Goal: Task Accomplishment & Management: Complete application form

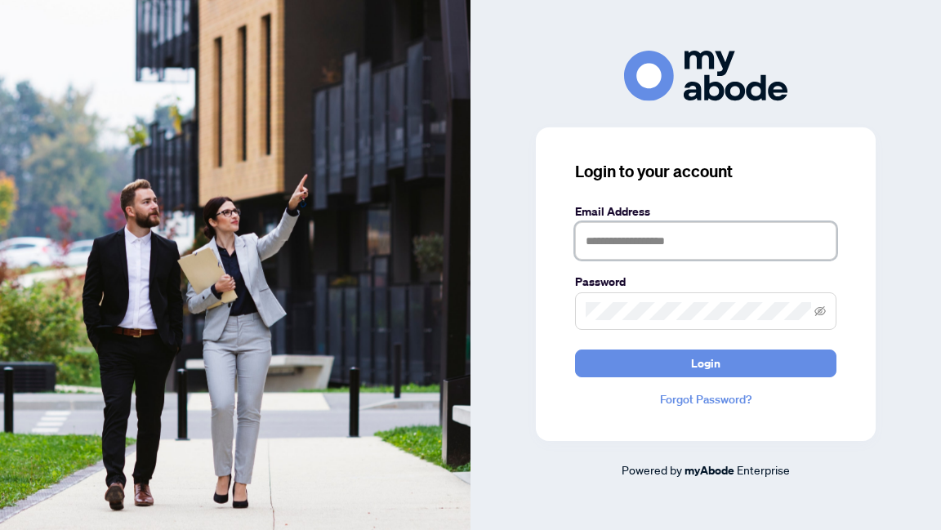
click at [596, 235] on input "text" at bounding box center [705, 241] width 261 height 38
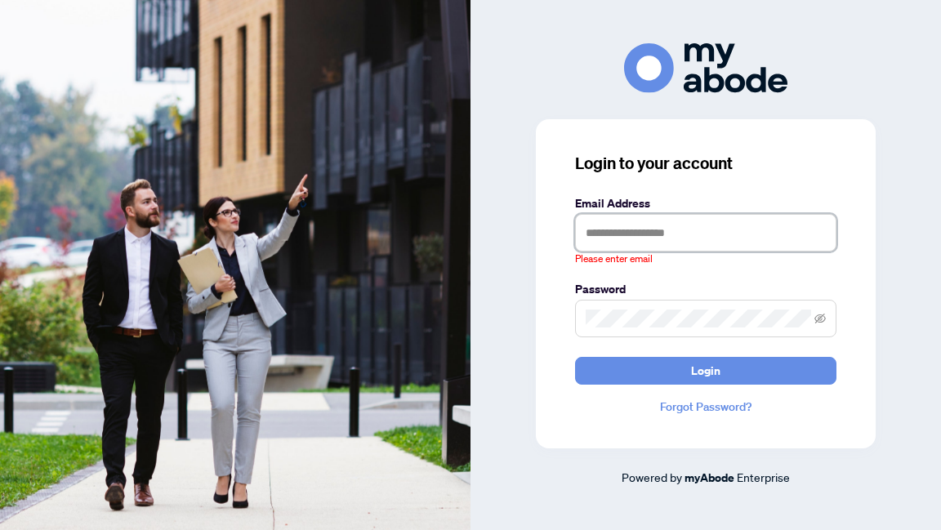
type input "**********"
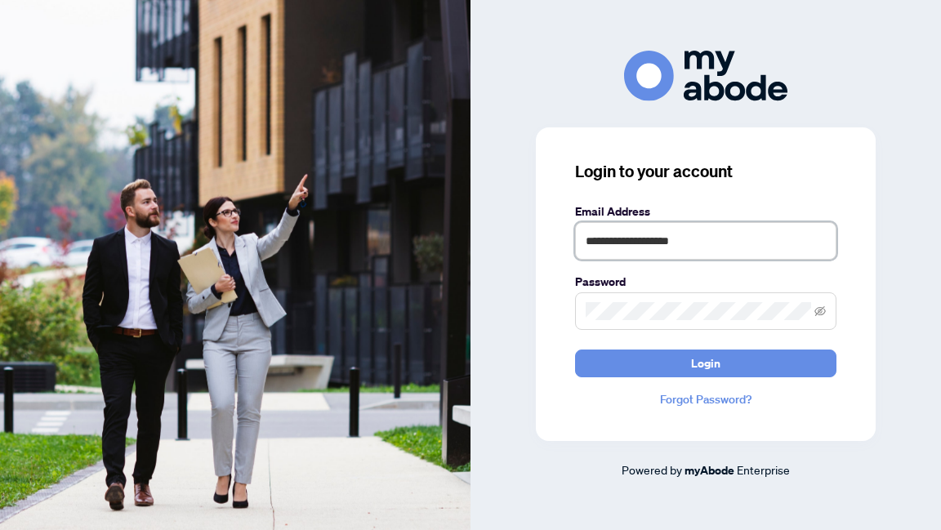
click at [575, 350] on button "Login" at bounding box center [705, 364] width 261 height 28
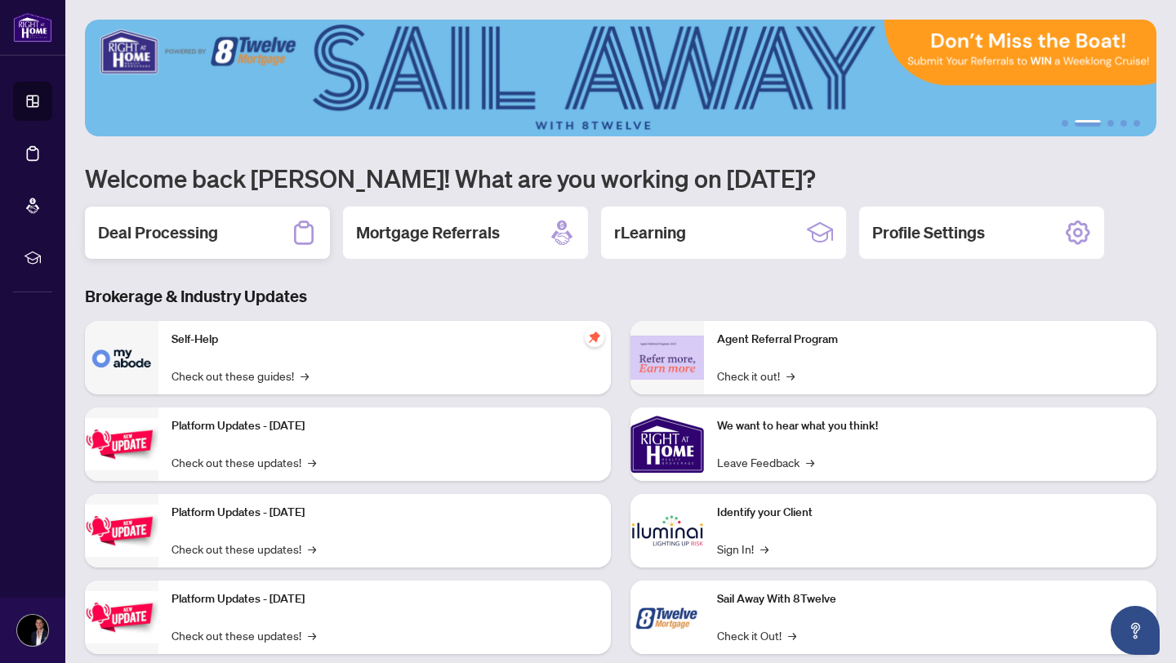
click at [248, 251] on div "Deal Processing" at bounding box center [207, 233] width 245 height 52
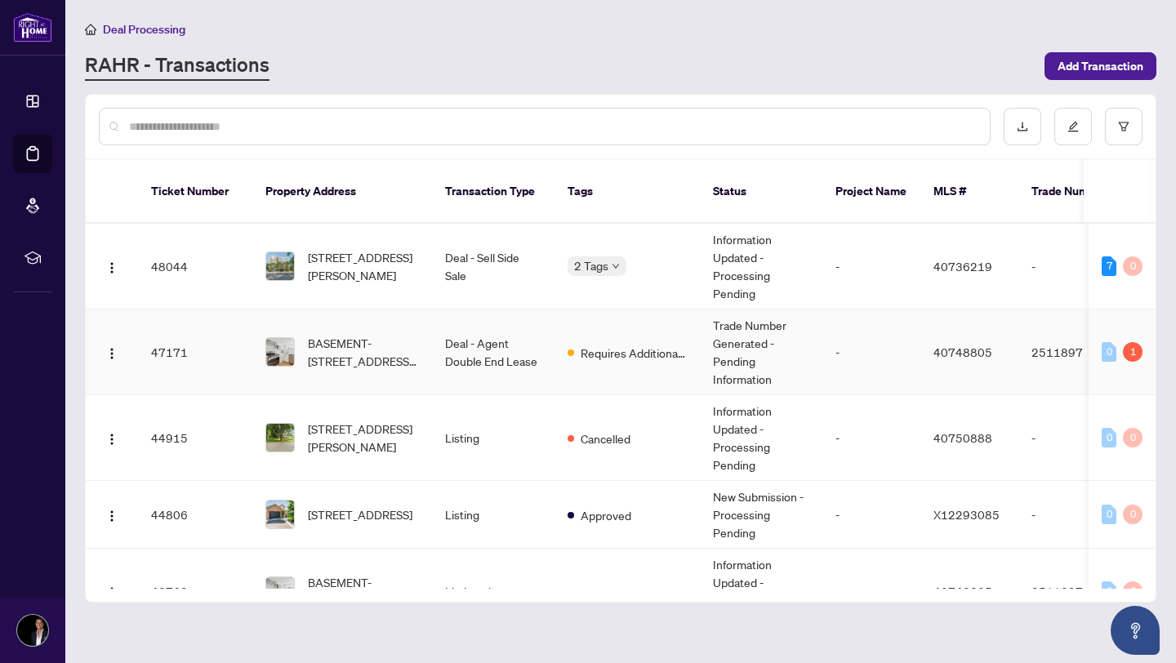
click at [524, 331] on td "Deal - Agent Double End Lease" at bounding box center [493, 353] width 123 height 86
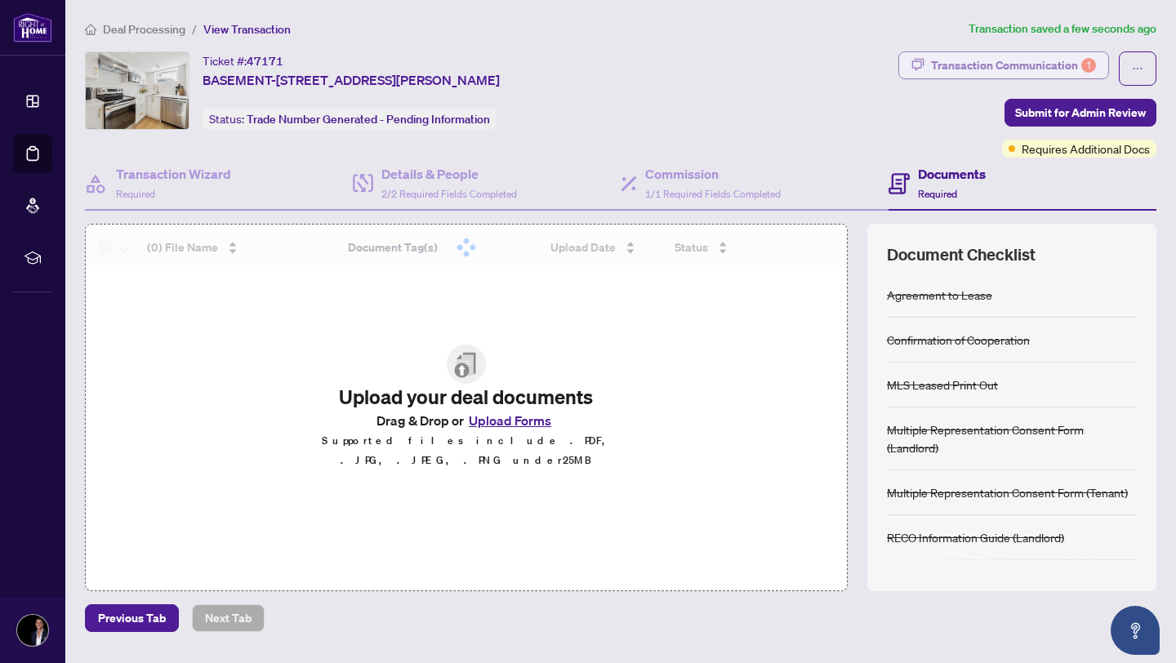
click at [1048, 61] on div "Transaction Communication 1" at bounding box center [1013, 65] width 165 height 26
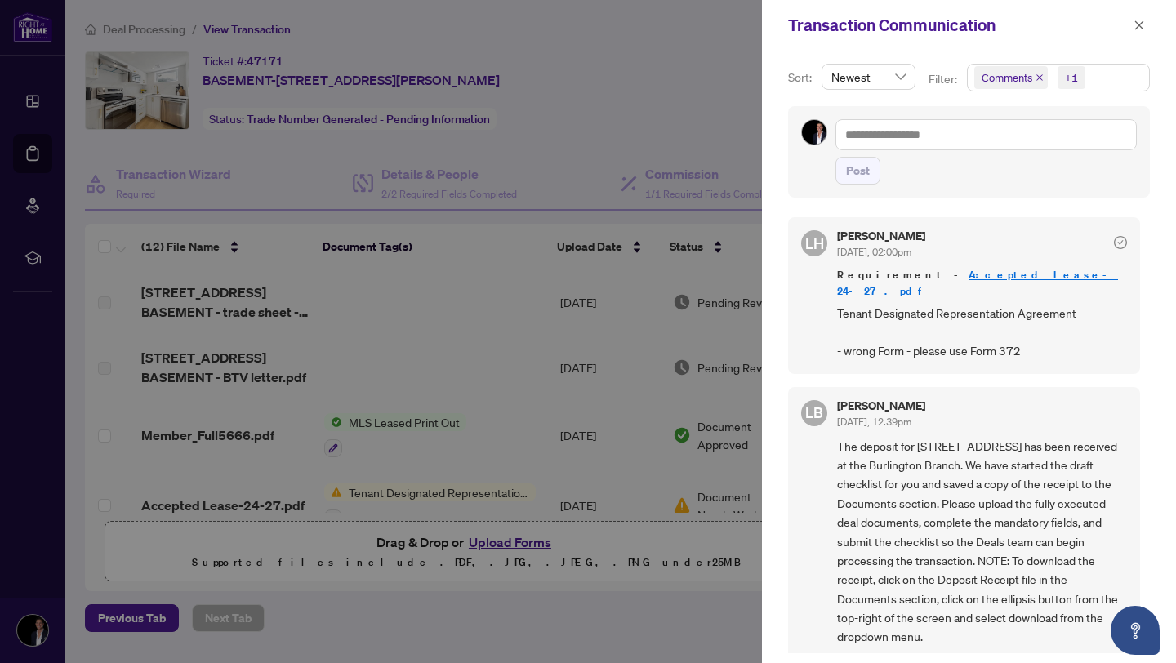
click at [1035, 72] on span "Comments" at bounding box center [1012, 77] width 74 height 23
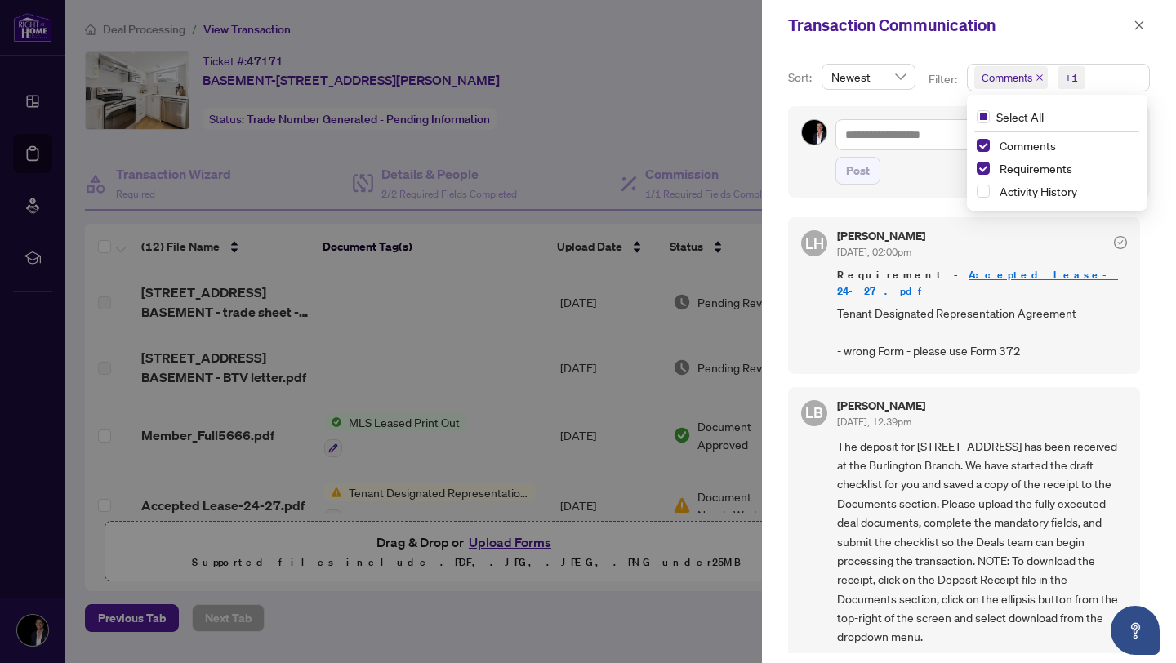
scroll to position [3, 0]
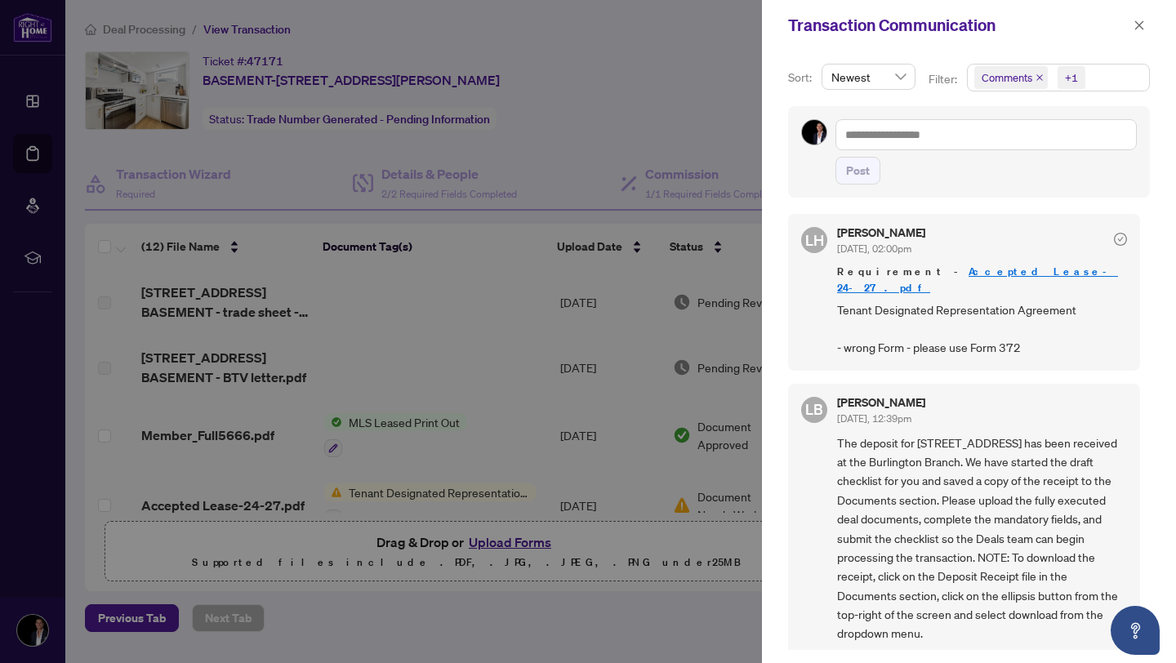
click at [932, 482] on span "The deposit for 98 East 37th has been received at the Burlington Branch. We hav…" at bounding box center [982, 539] width 290 height 210
click at [1037, 78] on icon "close" at bounding box center [1040, 78] width 8 height 8
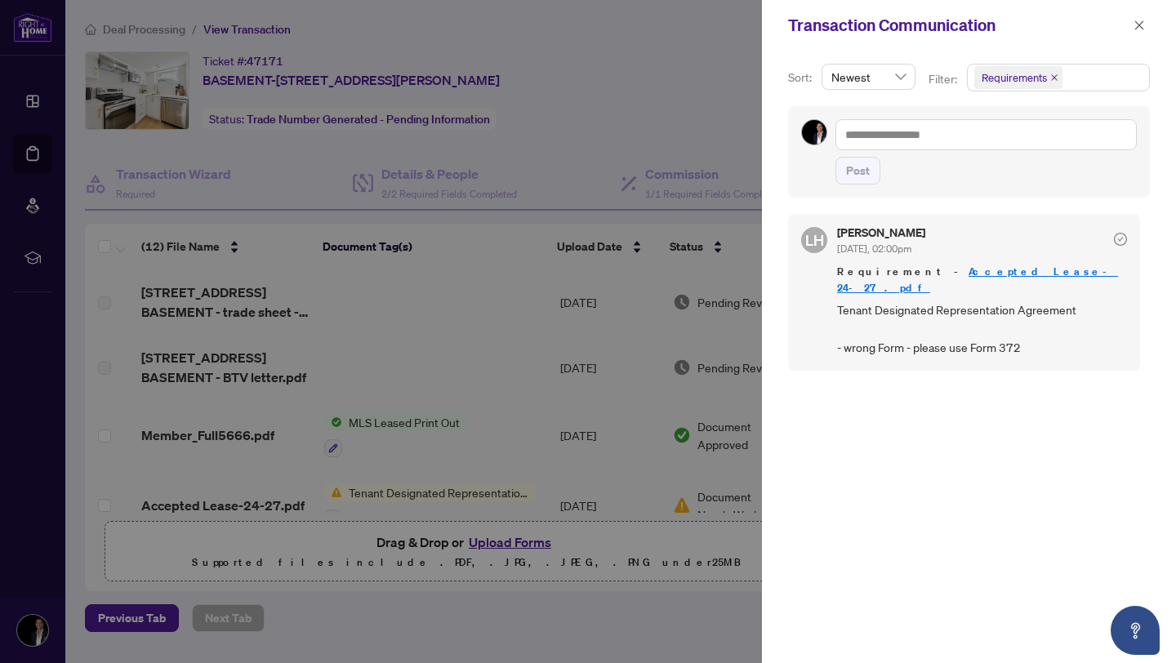
click at [992, 272] on link "Accepted Lease-24-27.pdf" at bounding box center [977, 280] width 281 height 30
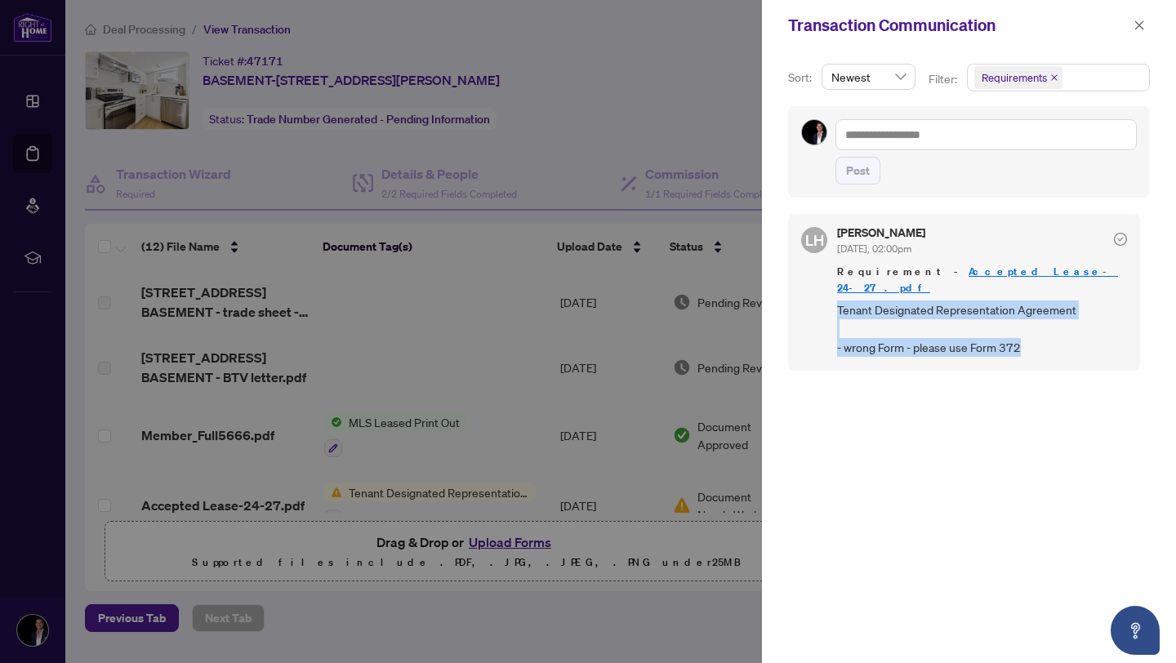
drag, startPoint x: 1027, startPoint y: 328, endPoint x: 831, endPoint y: 291, distance: 199.6
click at [832, 292] on div "LH Lulu Hao Aug/14/2025, 02:00pm Requirement - Accepted Lease-24-27.pdf Tenant …" at bounding box center [964, 292] width 352 height 156
click at [877, 301] on span "Tenant Designated Representation Agreement - wrong Form - please use Form 372" at bounding box center [982, 329] width 290 height 57
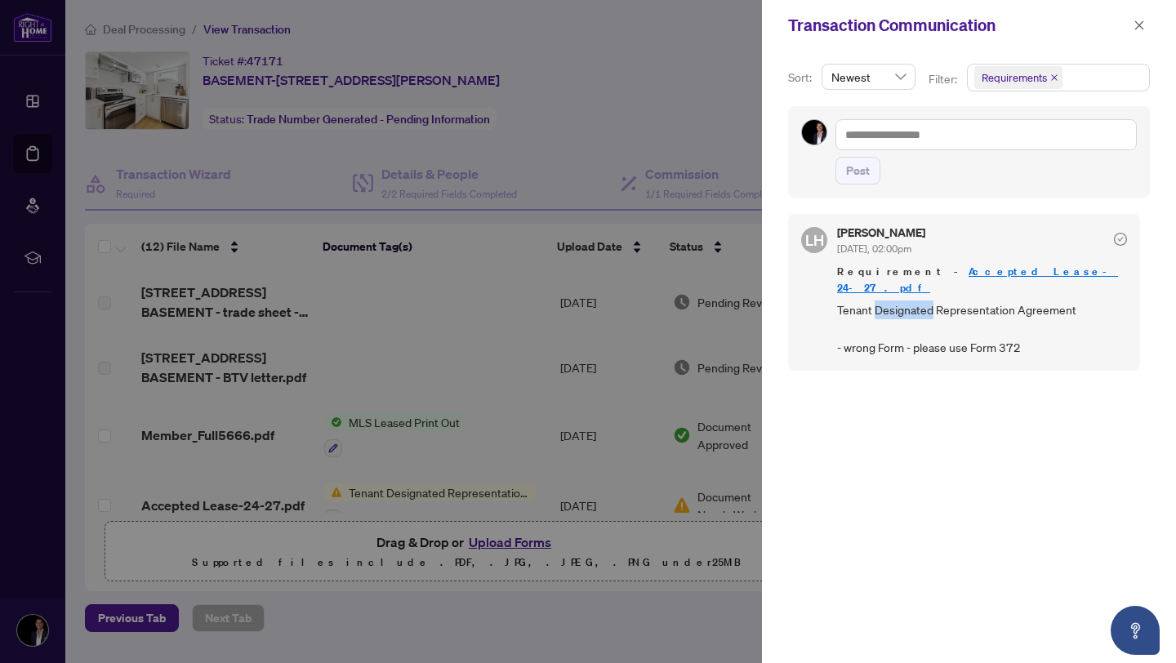
copy span "Designated"
click at [880, 326] on span "Tenant Designated Representation Agreement - wrong Form - please use Form 372" at bounding box center [982, 329] width 290 height 57
click at [1142, 30] on icon "close" at bounding box center [1139, 25] width 11 height 11
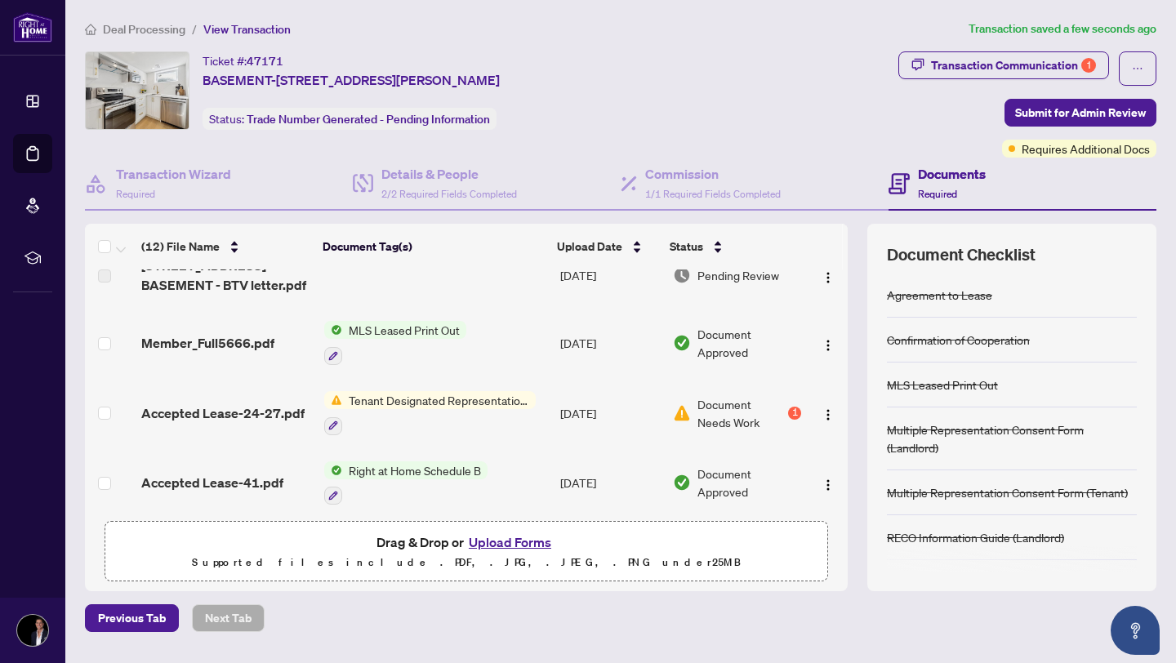
scroll to position [119, 0]
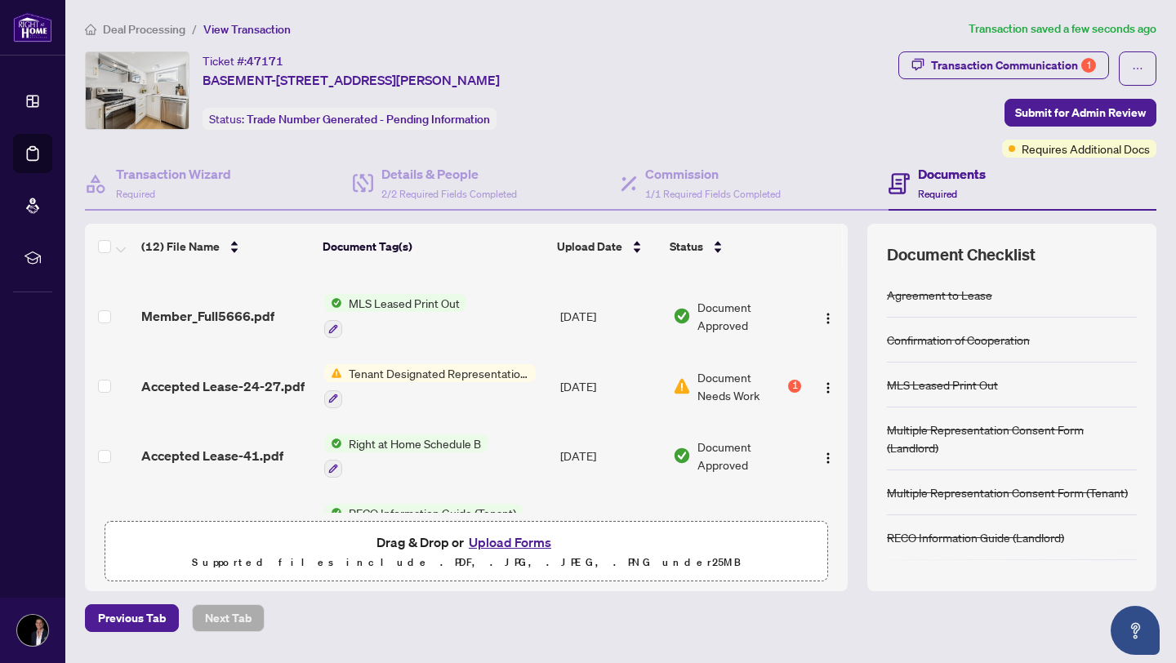
click at [475, 389] on div at bounding box center [430, 399] width 212 height 20
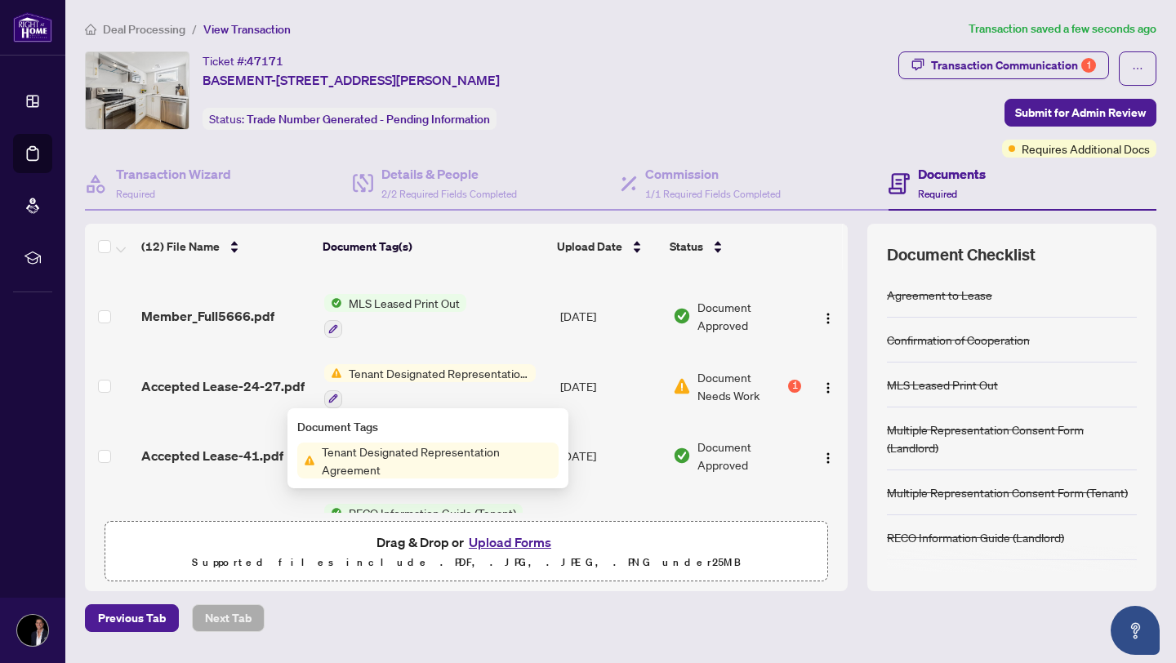
click at [471, 389] on div at bounding box center [430, 399] width 212 height 20
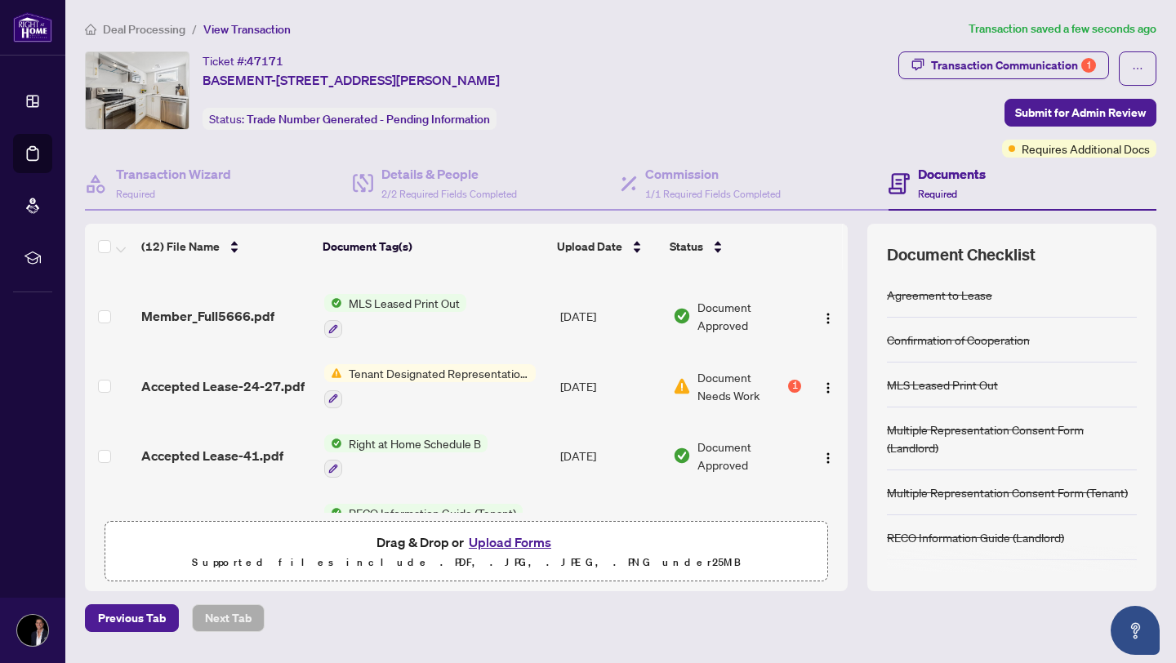
click at [269, 388] on span "Accepted Lease-24-27.pdf" at bounding box center [222, 387] width 163 height 20
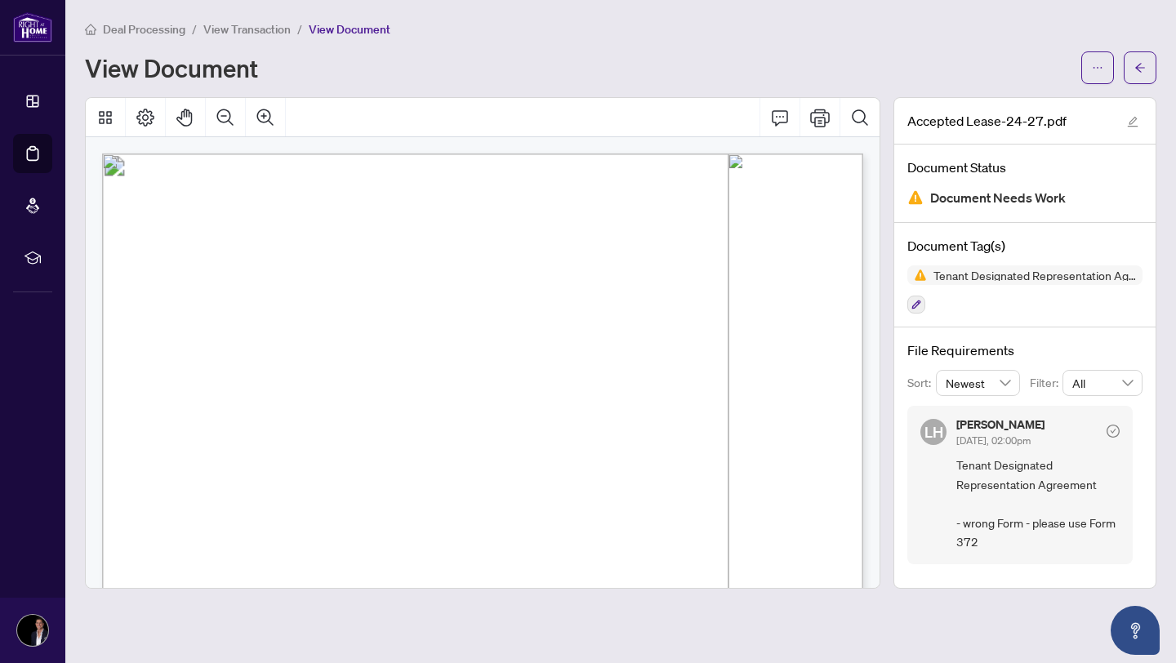
click at [1053, 488] on span "Tenant Designated Representation Agreement - wrong Form - please use Form 372" at bounding box center [1038, 504] width 163 height 96
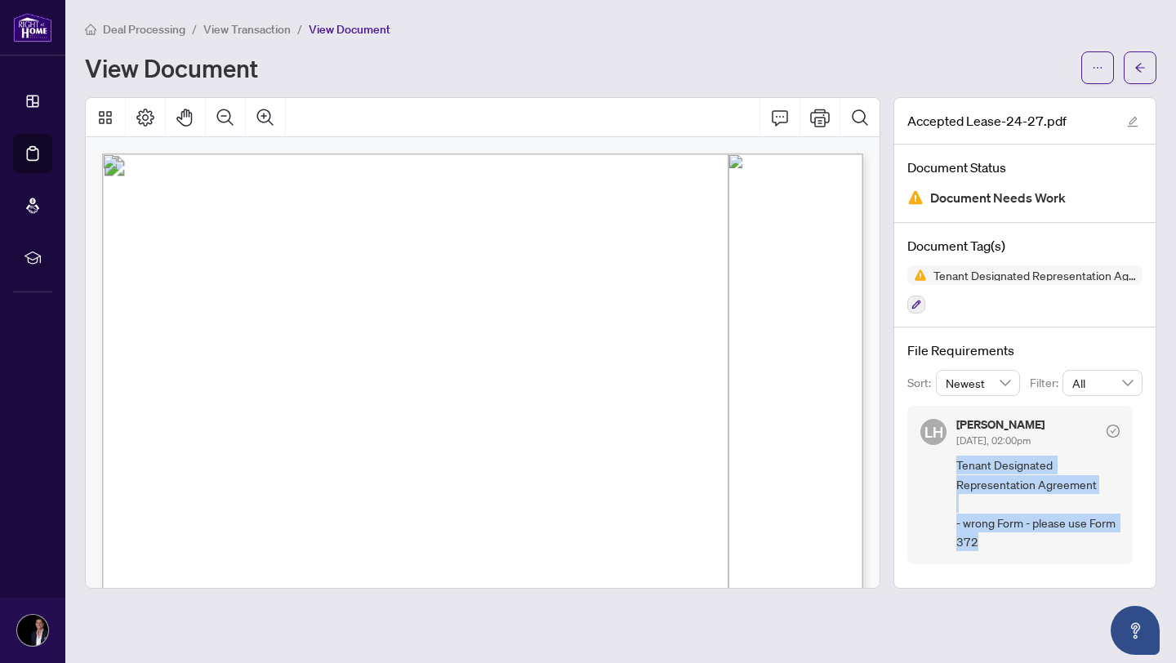
drag, startPoint x: 958, startPoint y: 466, endPoint x: 1027, endPoint y: 555, distance: 111.8
click at [1027, 555] on div "LH Lulu Hao Aug/14/2025, 02:00pm Tenant Designated Representation Agreement - w…" at bounding box center [1020, 485] width 225 height 158
copy span "Tenant Designated Representation Agreement - wrong Form - please use Form 372"
click at [1148, 76] on button "button" at bounding box center [1140, 67] width 33 height 33
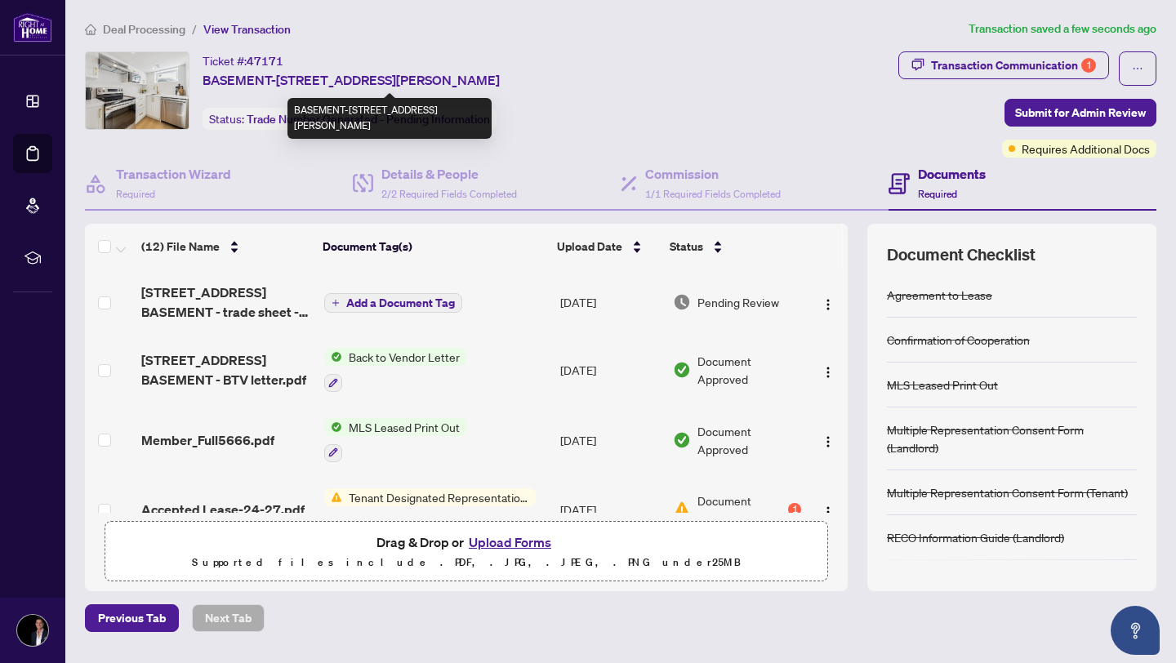
drag, startPoint x: 201, startPoint y: 79, endPoint x: 471, endPoint y: 81, distance: 270.4
click at [471, 81] on div "Ticket #: 47171 BASEMENT-98 East 37th Street, Hamilton, ON L8V 4A9, Canada Stat…" at bounding box center [488, 90] width 807 height 78
copy span "BASEMENT-98 East 37th Street, Hamilton, ON"
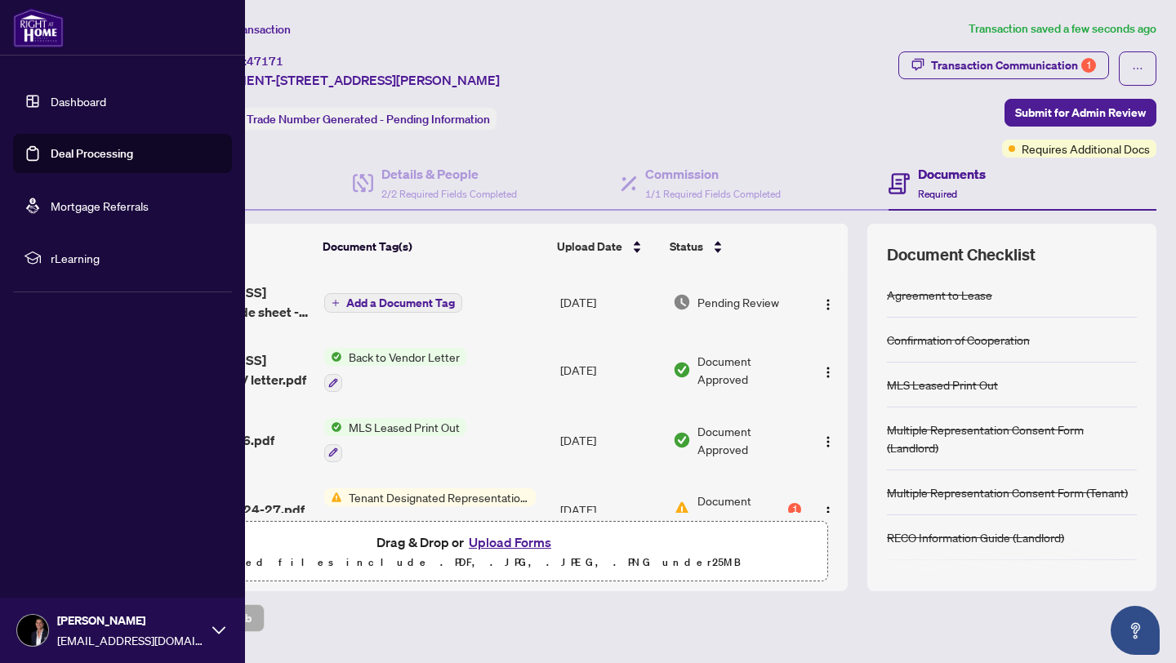
click at [51, 109] on link "Dashboard" at bounding box center [79, 101] width 56 height 15
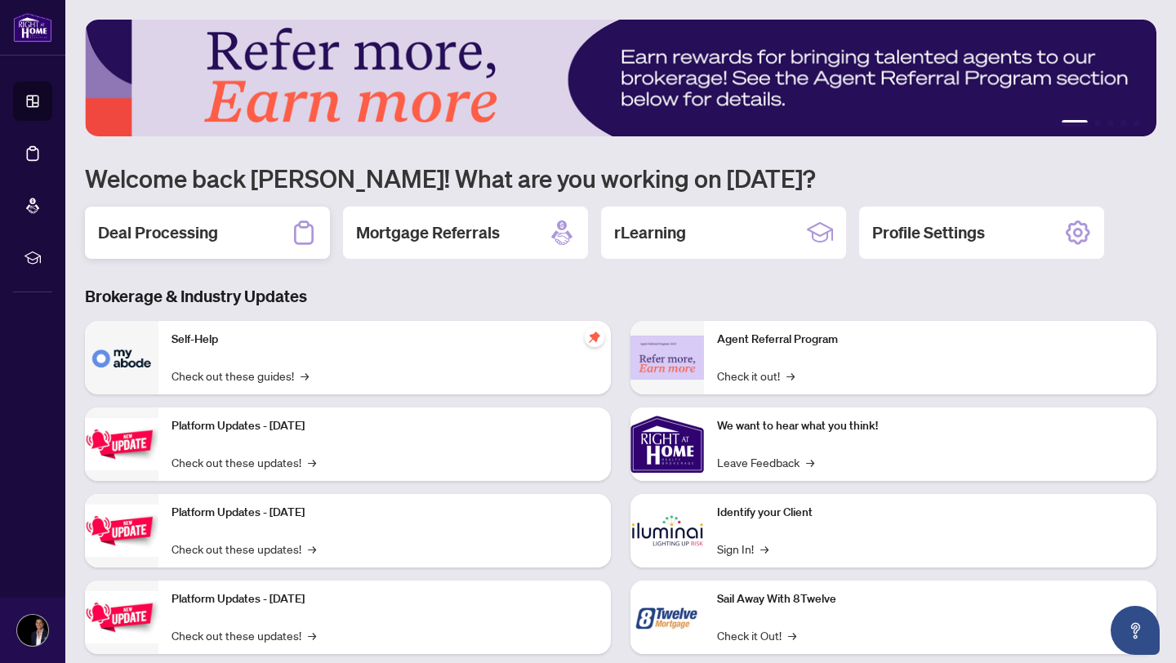
click at [261, 214] on div "Deal Processing" at bounding box center [207, 233] width 245 height 52
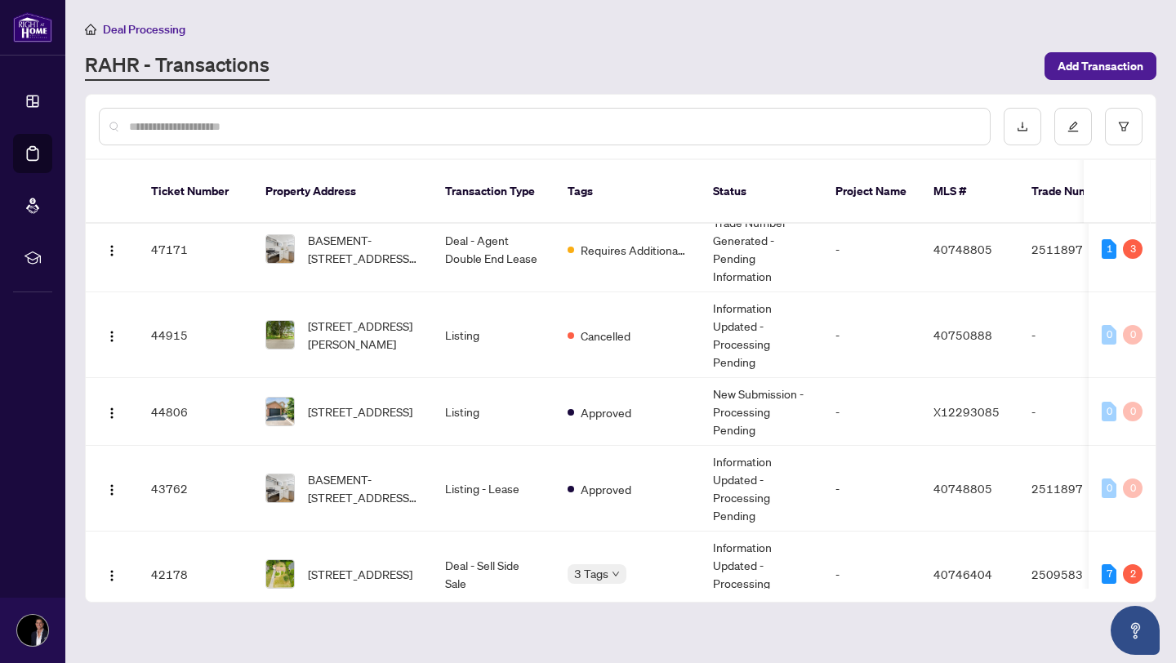
scroll to position [20, 0]
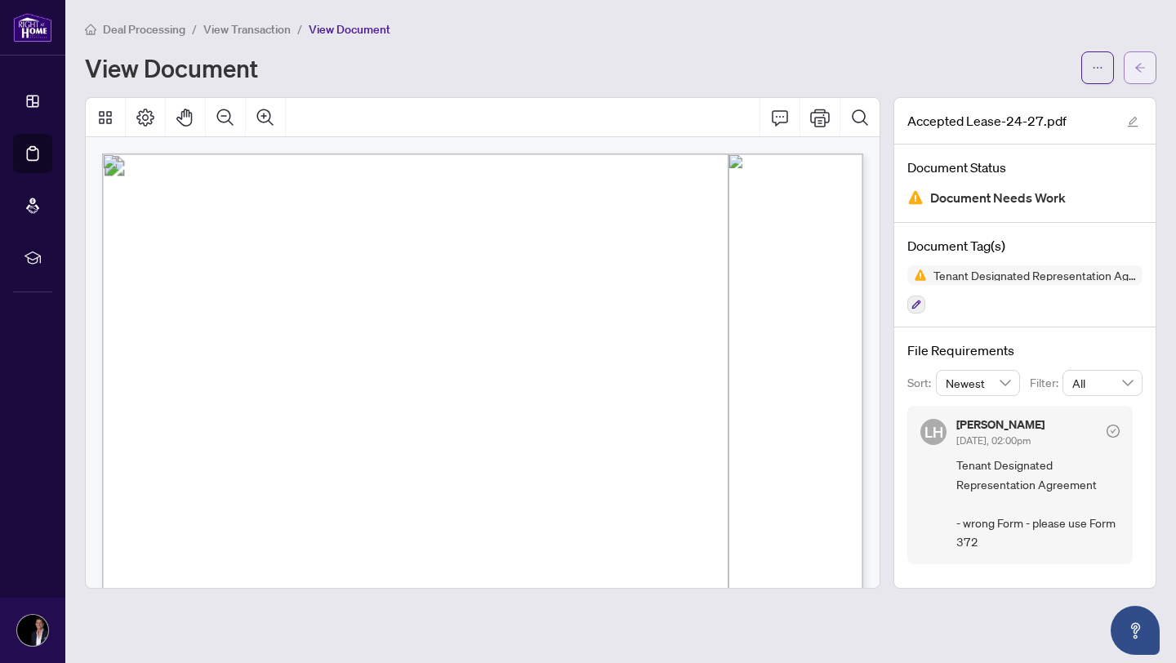
click at [1148, 71] on button "button" at bounding box center [1140, 67] width 33 height 33
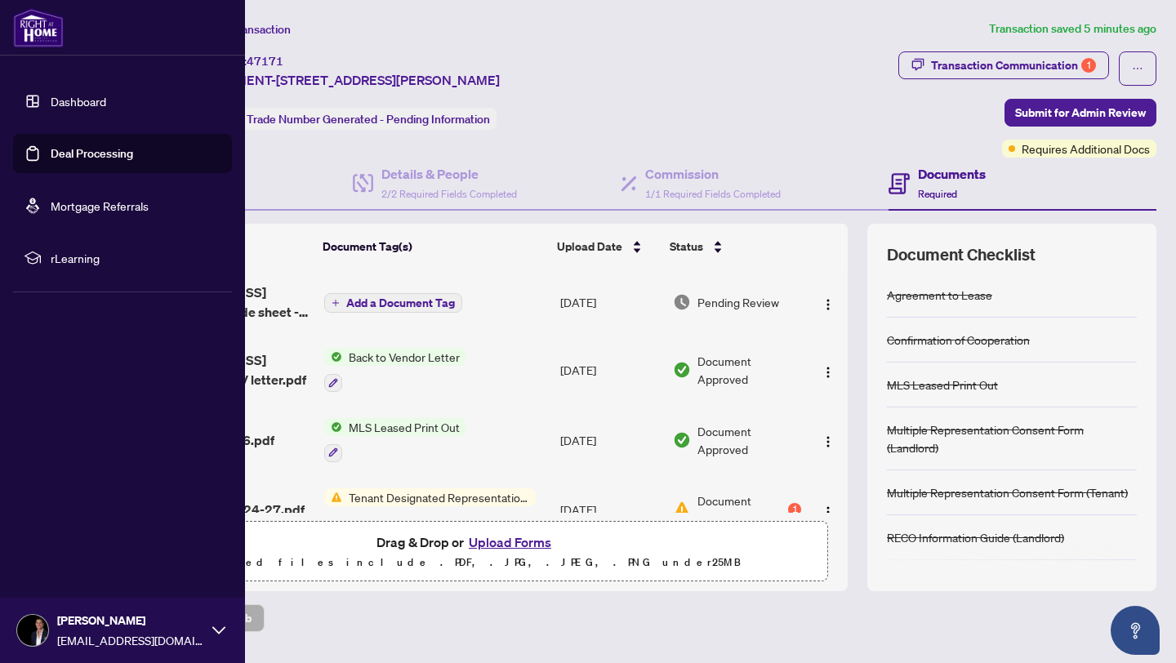
click at [51, 100] on link "Dashboard" at bounding box center [79, 101] width 56 height 15
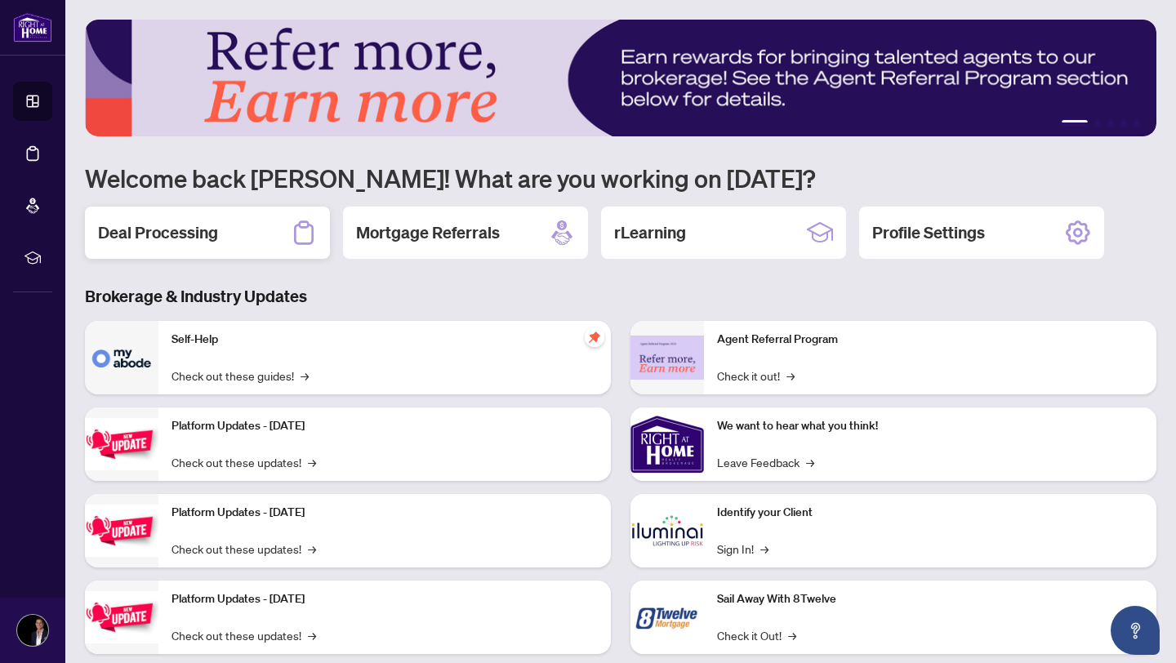
click at [253, 235] on div "Deal Processing" at bounding box center [207, 233] width 245 height 52
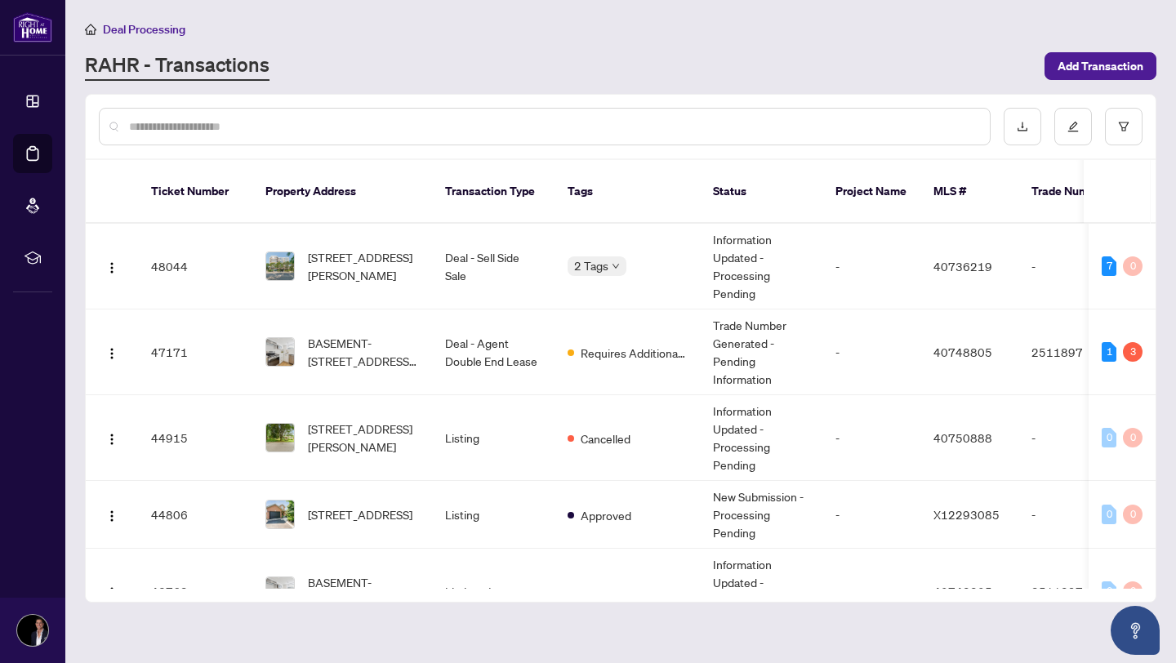
click at [330, 130] on input "text" at bounding box center [553, 127] width 848 height 18
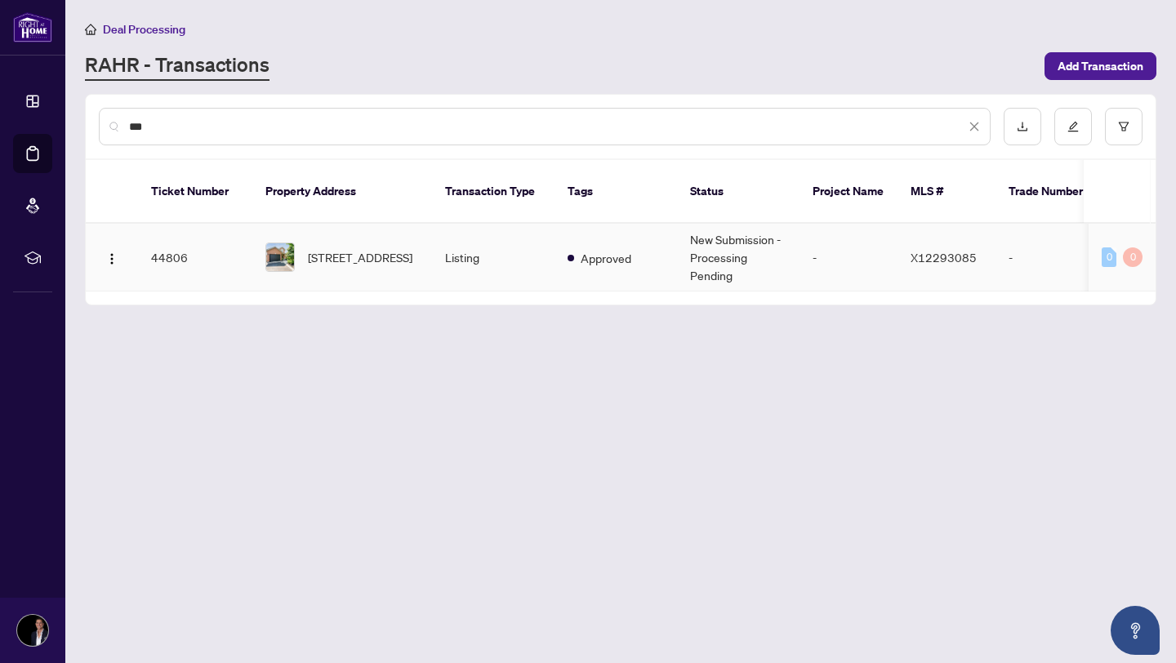
type input "***"
click at [352, 248] on span "12 Valridge Crt, Hamilton, Ontario L9G 4Y5, Canada" at bounding box center [360, 257] width 105 height 18
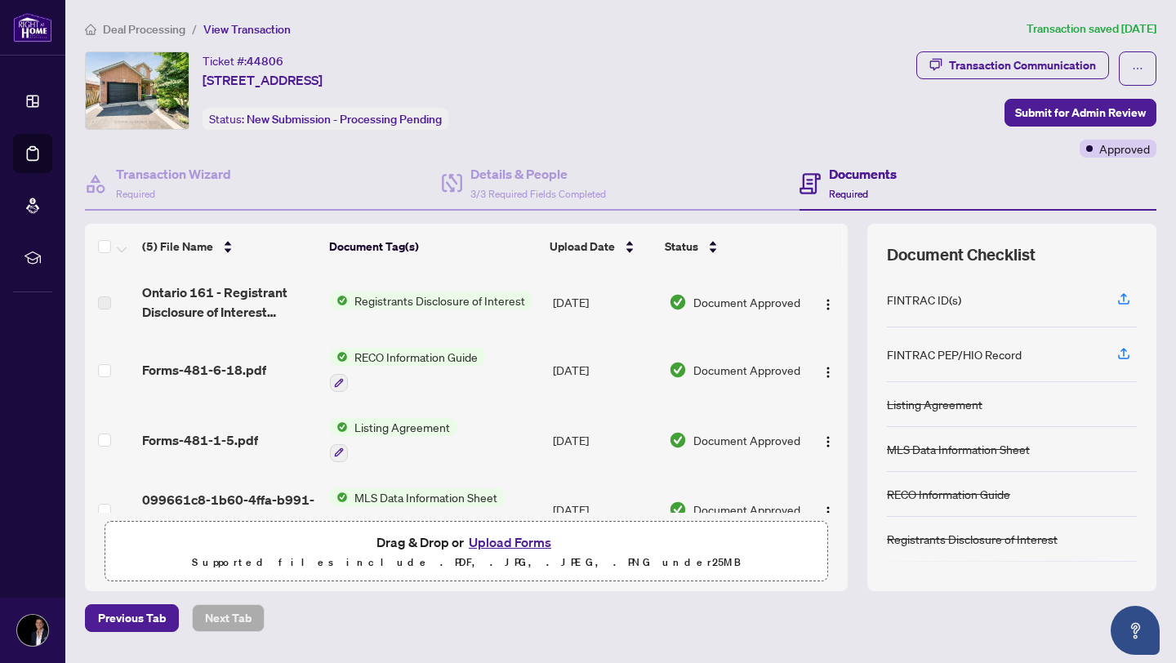
scroll to position [105, 0]
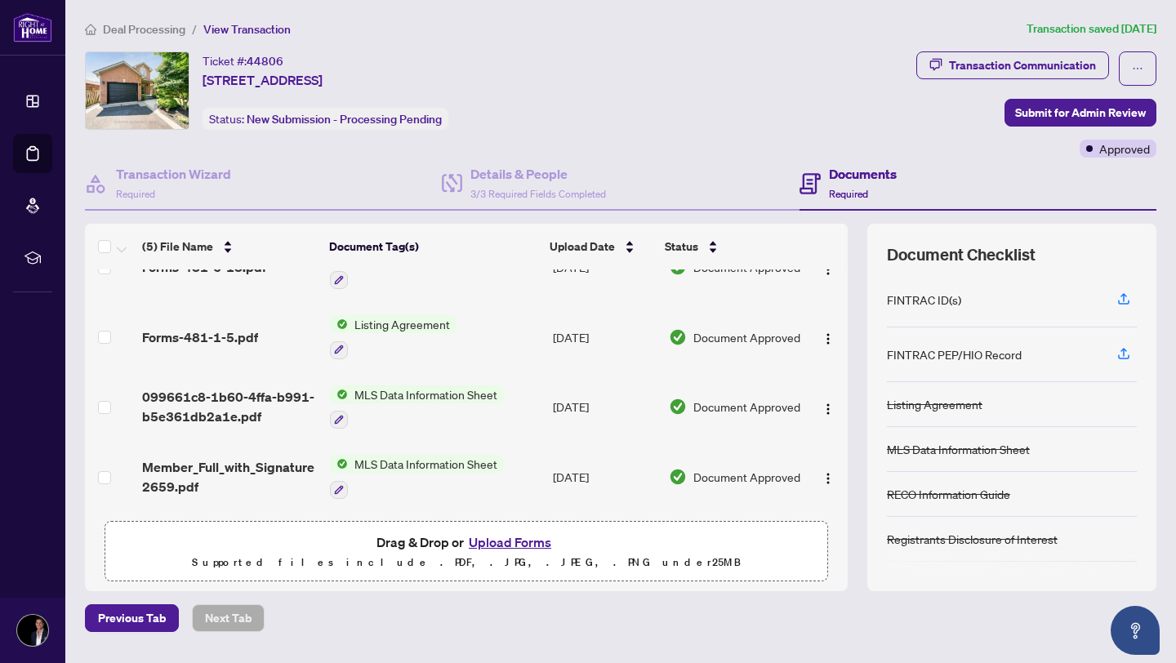
click at [519, 542] on button "Upload Forms" at bounding box center [510, 542] width 92 height 21
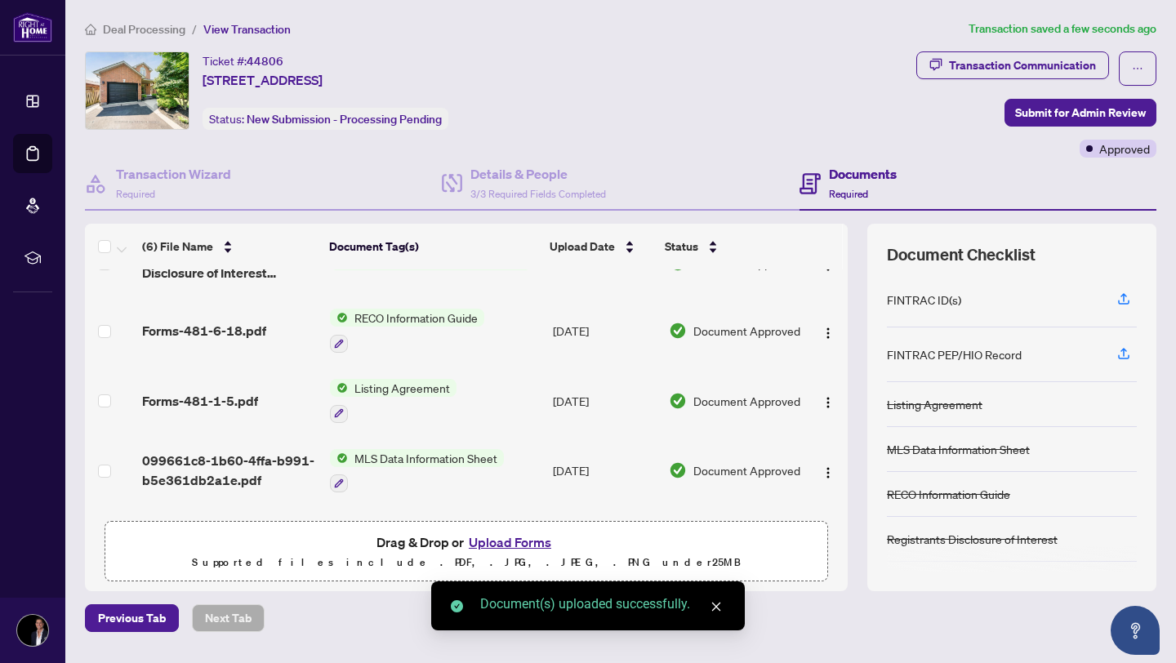
scroll to position [0, 0]
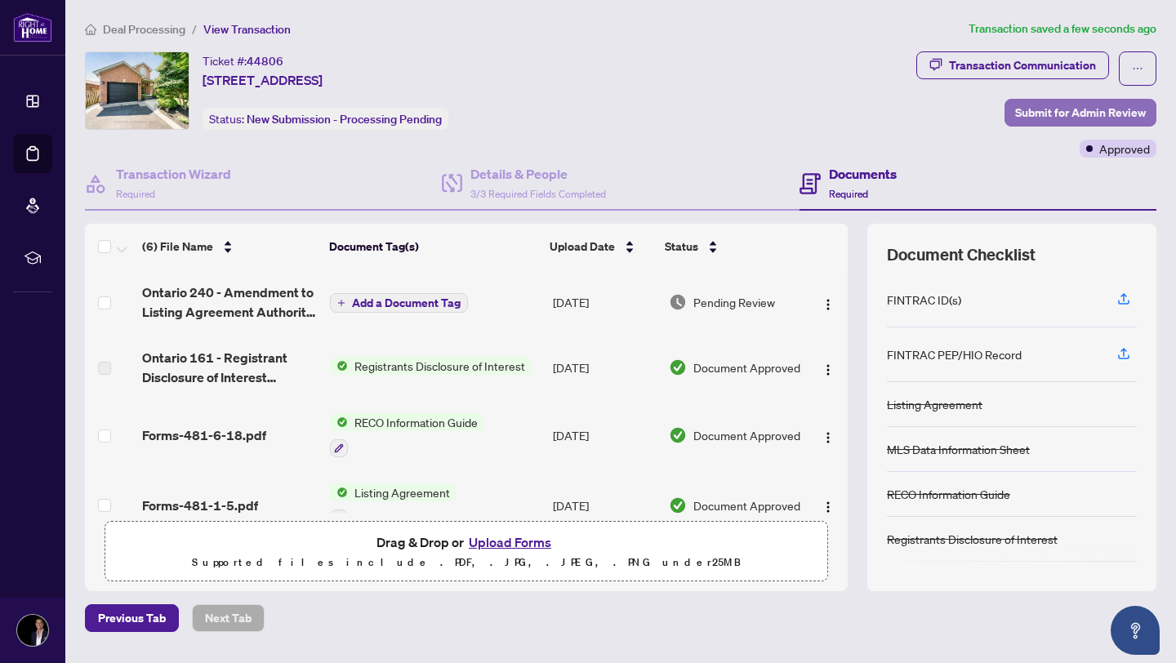
click at [1072, 121] on span "Submit for Admin Review" at bounding box center [1080, 113] width 131 height 26
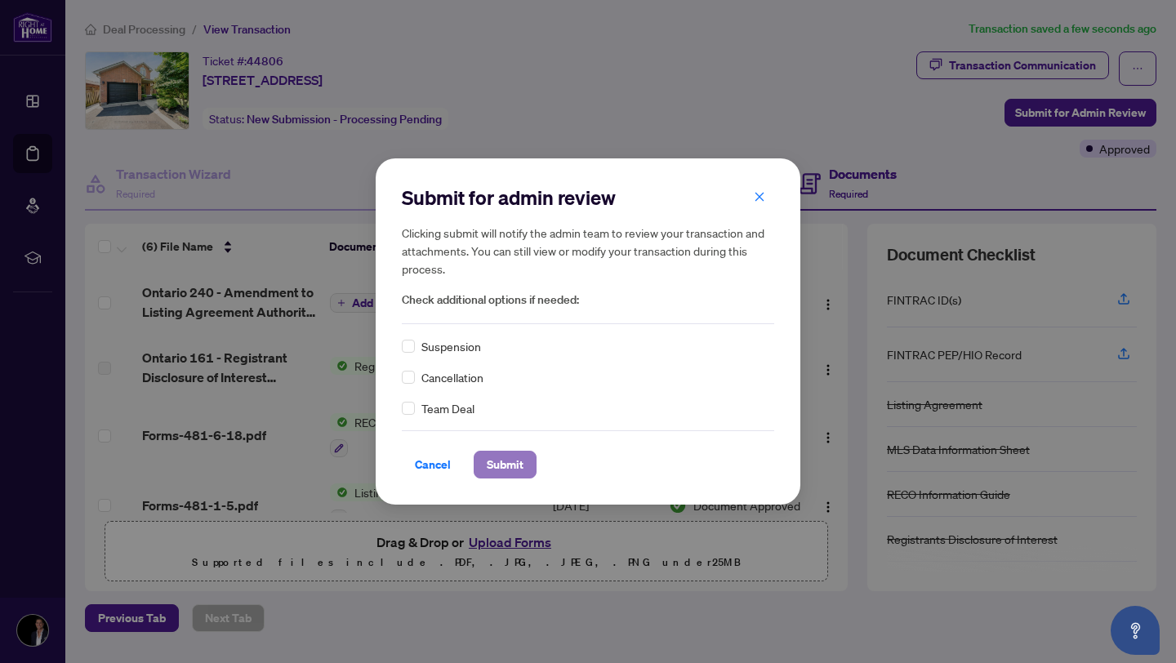
click at [499, 471] on span "Submit" at bounding box center [505, 465] width 37 height 26
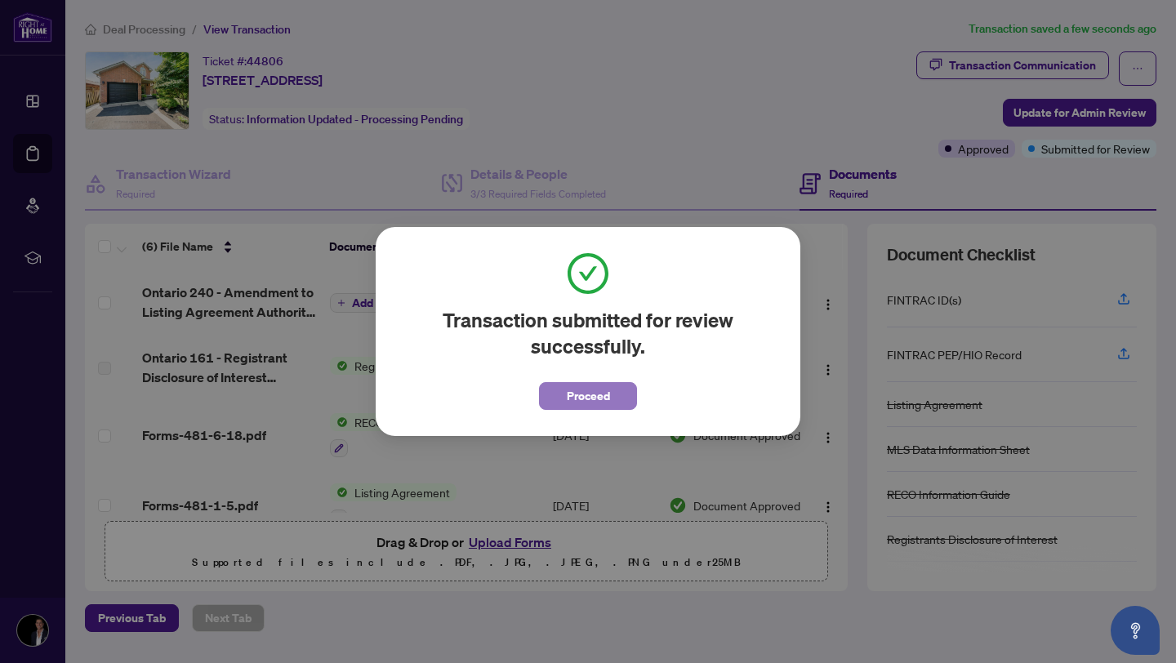
click at [582, 394] on span "Proceed" at bounding box center [588, 396] width 43 height 26
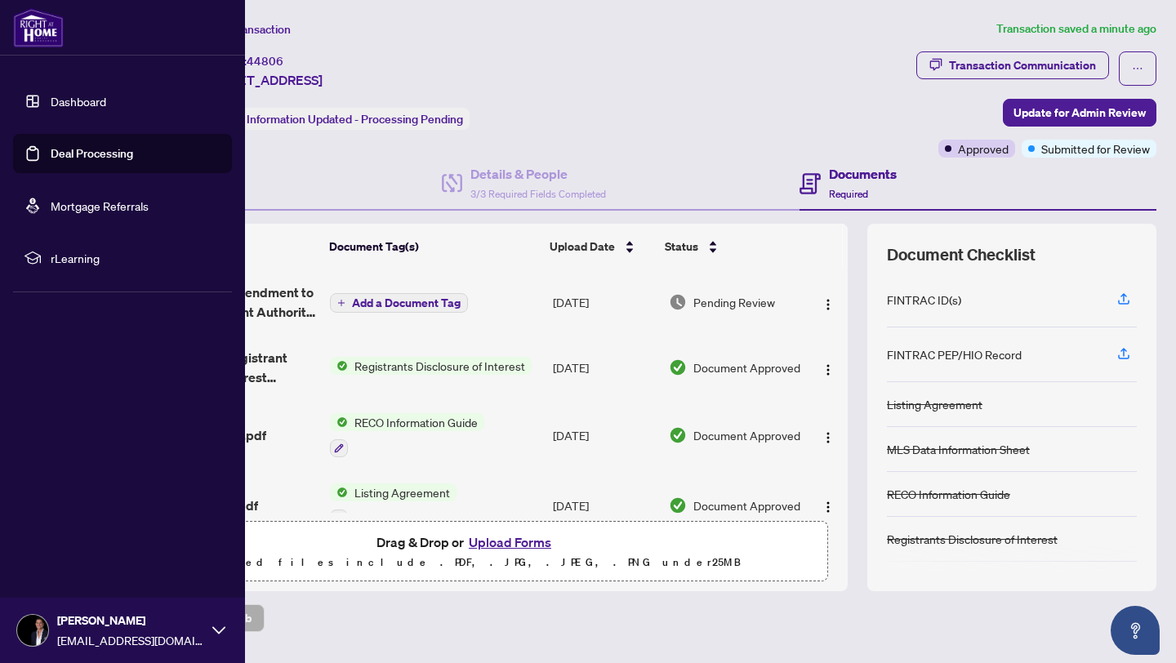
click at [51, 100] on link "Dashboard" at bounding box center [79, 101] width 56 height 15
